Goal: Information Seeking & Learning: Find contact information

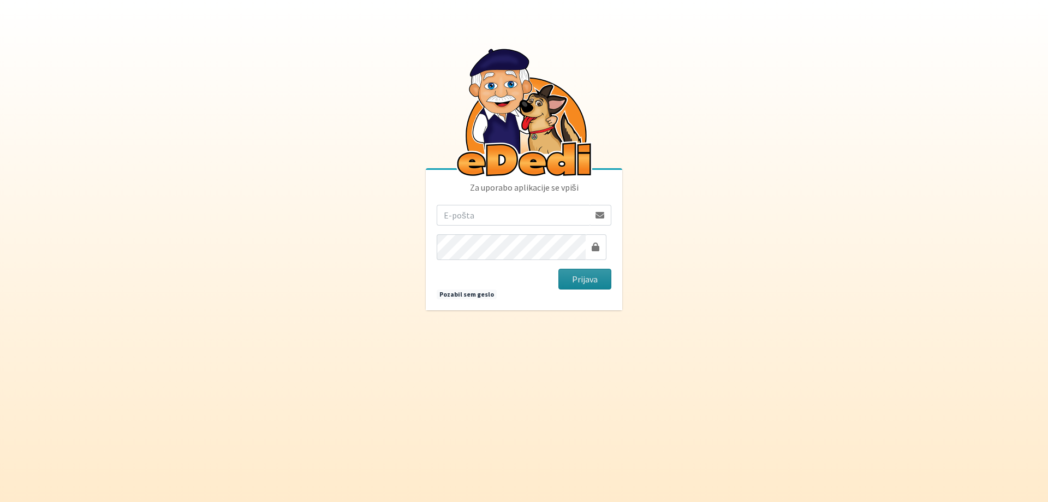
type input "[EMAIL_ADDRESS][DOMAIN_NAME]"
click at [581, 286] on button "Prijava" at bounding box center [584, 279] width 53 height 21
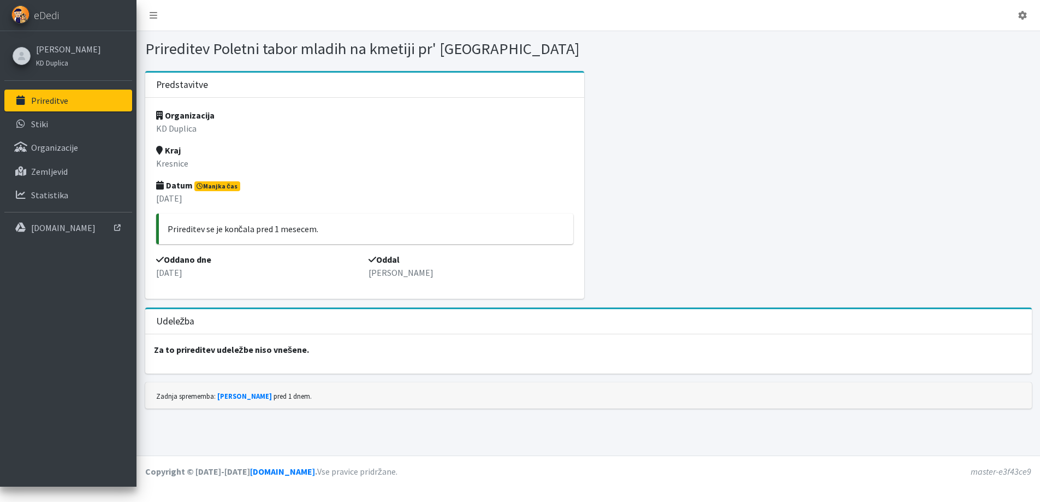
scroll to position [53, 0]
click at [297, 355] on strong "Za to prireditev udeležbe niso vnešene." at bounding box center [232, 349] width 156 height 11
click at [1018, 19] on icon at bounding box center [1022, 15] width 9 height 9
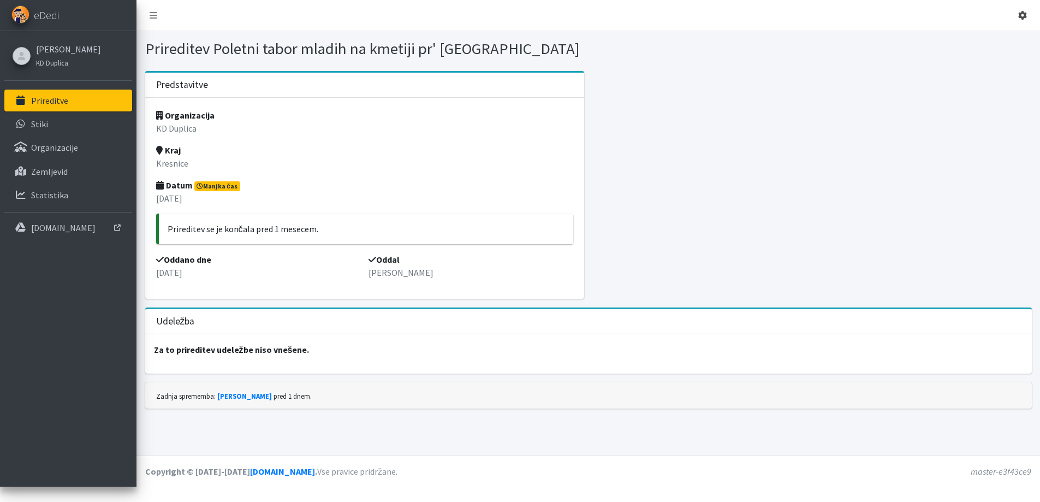
scroll to position [53, 0]
click at [168, 355] on strong "Za to prireditev udeležbe niso vnešene." at bounding box center [232, 349] width 156 height 11
click at [352, 365] on p "Za to prireditev udeležbe niso vnešene." at bounding box center [588, 349] width 887 height 31
click at [350, 365] on p "Za to prireditev udeležbe niso vnešene." at bounding box center [588, 349] width 887 height 31
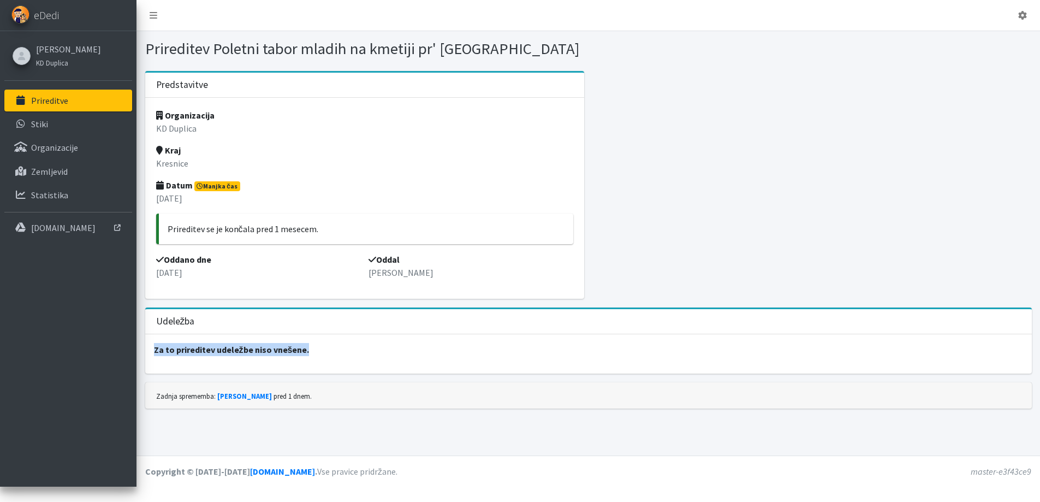
click at [307, 355] on strong "Za to prireditev udeležbe niso vnešene." at bounding box center [232, 349] width 156 height 11
drag, startPoint x: 309, startPoint y: 373, endPoint x: 393, endPoint y: 392, distance: 85.7
click at [393, 365] on p "Za to prireditev udeležbe niso vnešene." at bounding box center [588, 349] width 887 height 31
click at [240, 191] on span "Manjka čas" at bounding box center [217, 186] width 46 height 10
click at [234, 191] on span "Manjka čas" at bounding box center [217, 186] width 46 height 10
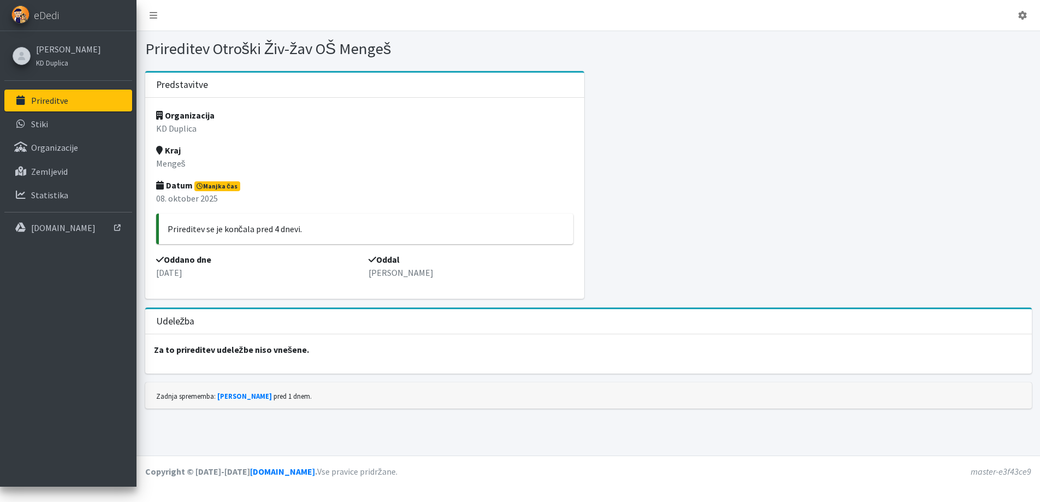
drag, startPoint x: 156, startPoint y: 232, endPoint x: 155, endPoint y: 203, distance: 29.0
click at [156, 233] on div "Organizacija KD Duplica Kraj Mengeš Datum Manjka čas 08. oktober 2025 Priredite…" at bounding box center [364, 198] width 439 height 201
click at [157, 183] on div "Organizacija KD Duplica Kraj Mengeš Datum Manjka čas 08. oktober 2025 Priredite…" at bounding box center [364, 198] width 439 height 201
click at [252, 400] on link "[PERSON_NAME]" at bounding box center [244, 395] width 55 height 9
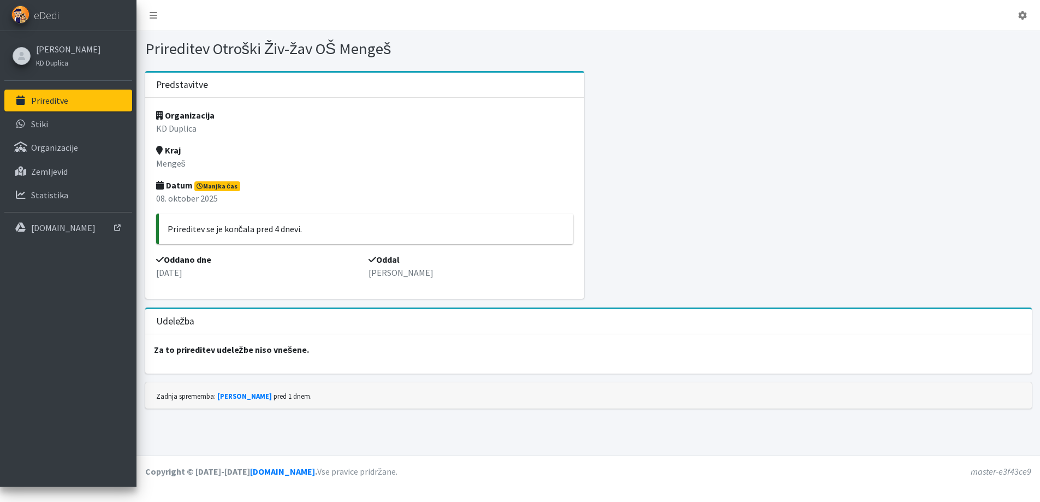
click at [968, 408] on div "Zadnja sprememba: Miha Lavrič pred 1 dnem." at bounding box center [588, 395] width 887 height 26
click at [620, 477] on footer "master-e3f43ce9 Copyright © 2019-2025 ededi.si . Vse pravice pridržane." at bounding box center [587, 470] width 903 height 31
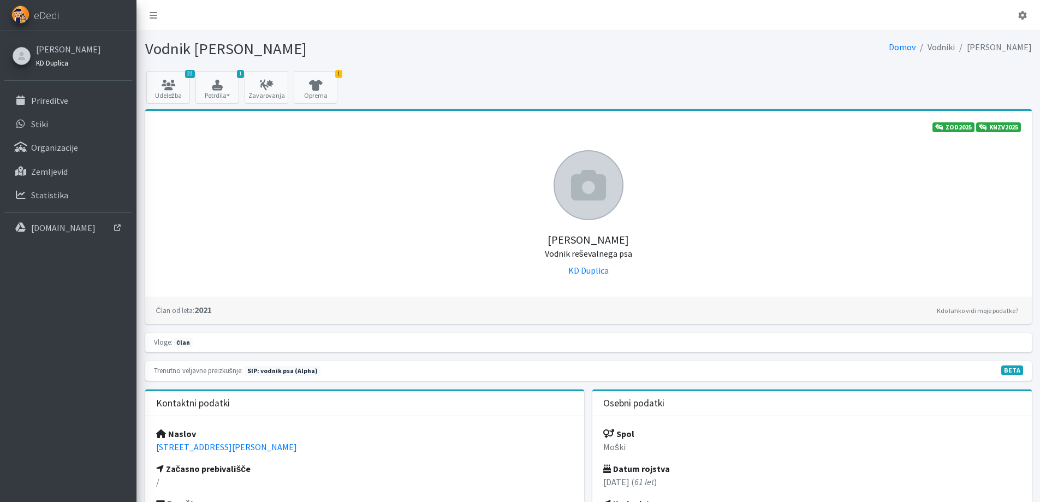
click at [45, 67] on small "KD Duplica" at bounding box center [52, 62] width 32 height 9
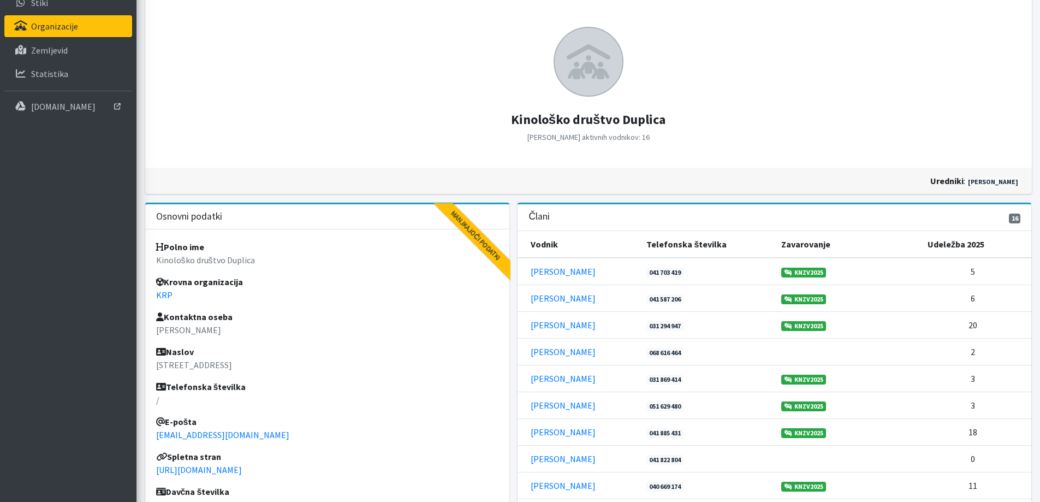
scroll to position [164, 0]
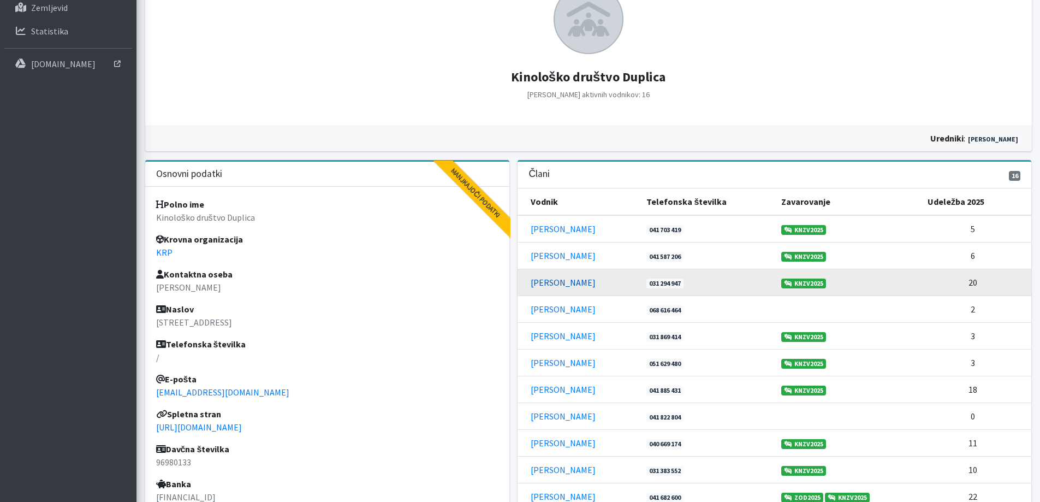
click at [555, 288] on link "[PERSON_NAME]" at bounding box center [563, 282] width 65 height 11
